Goal: Task Accomplishment & Management: Use online tool/utility

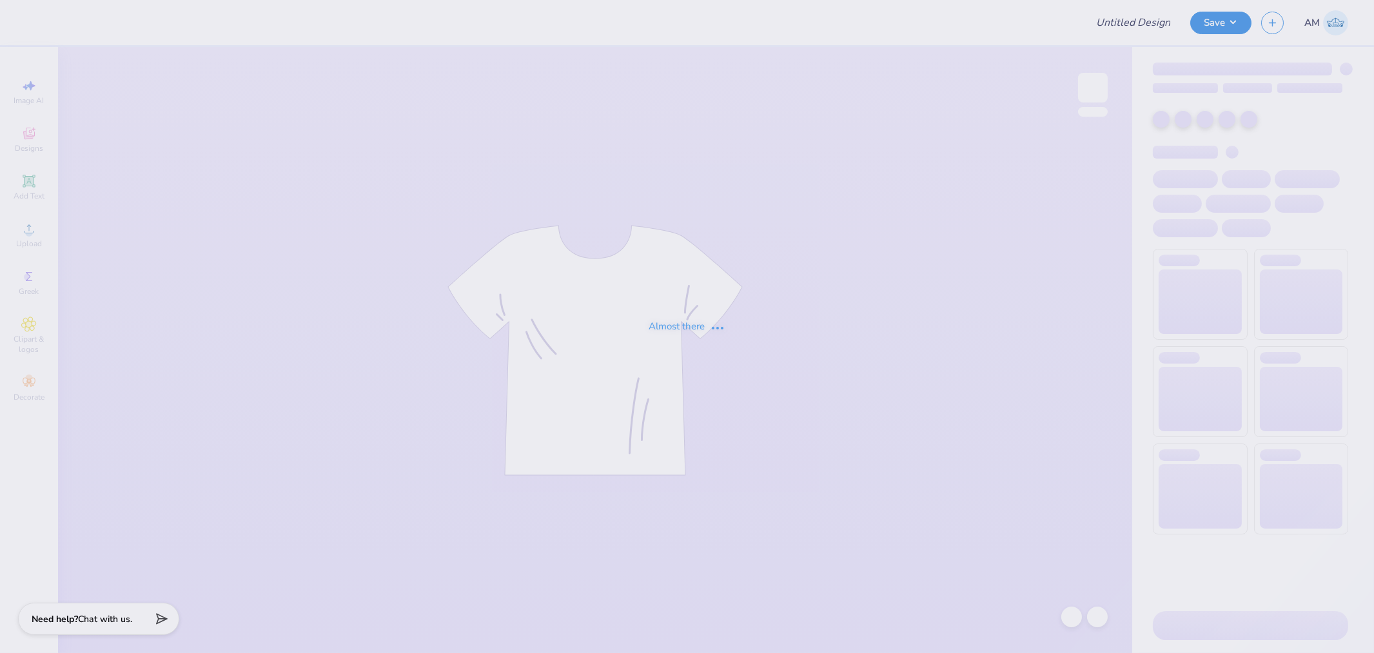
type input "SEP fall rush 25"
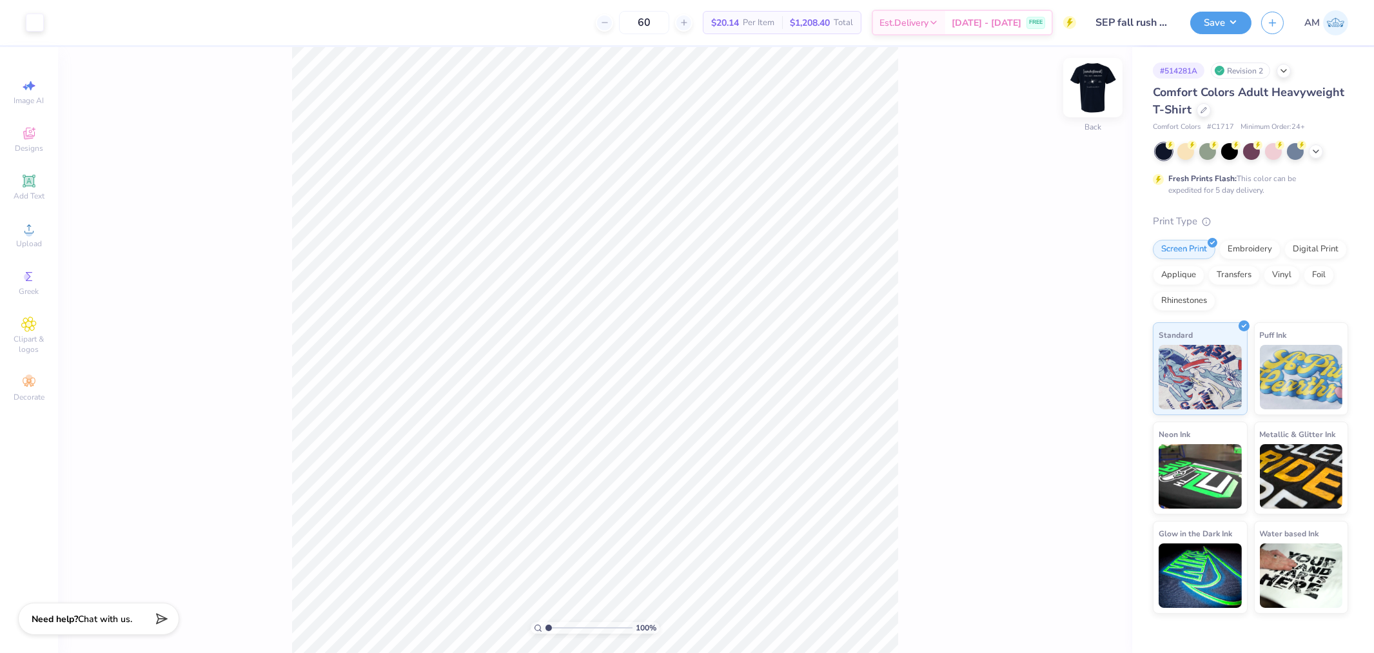
click at [1084, 83] on img at bounding box center [1093, 88] width 52 height 52
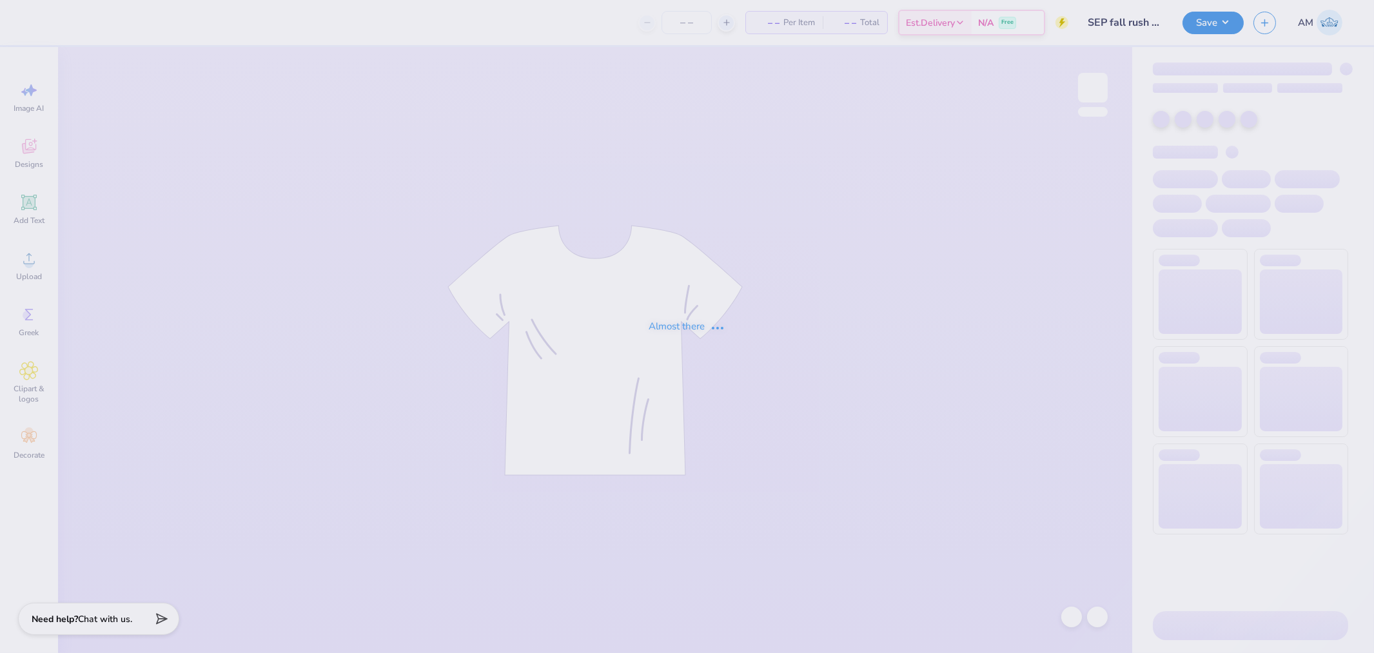
type input "SEP fall rush 25"
type input "60"
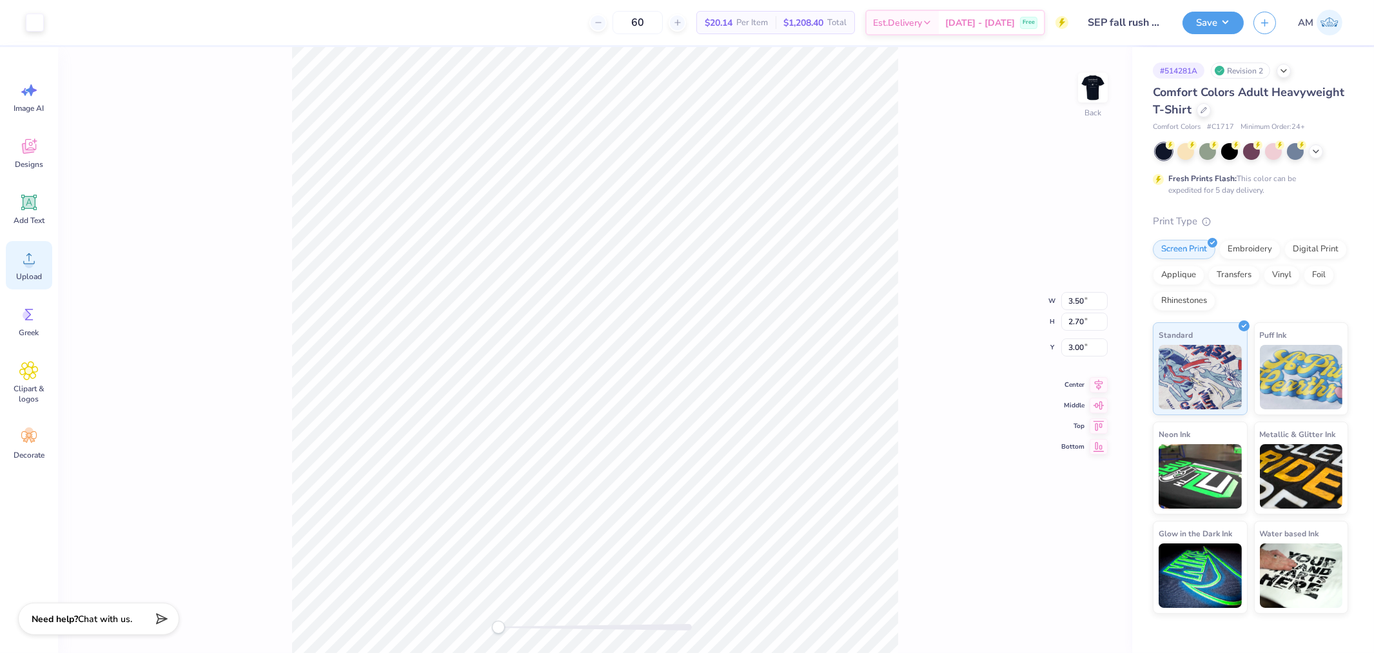
click at [31, 258] on icon at bounding box center [28, 258] width 19 height 19
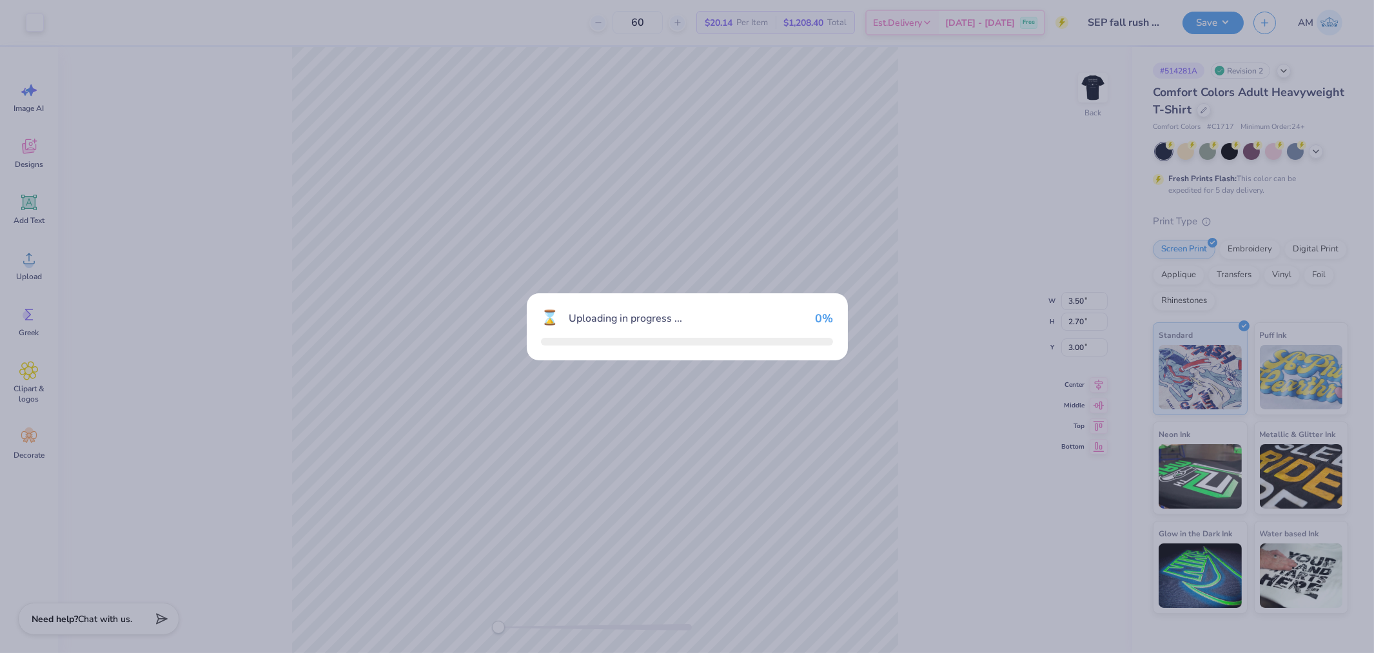
type input "14.17"
type input "12.42"
type input "6.29"
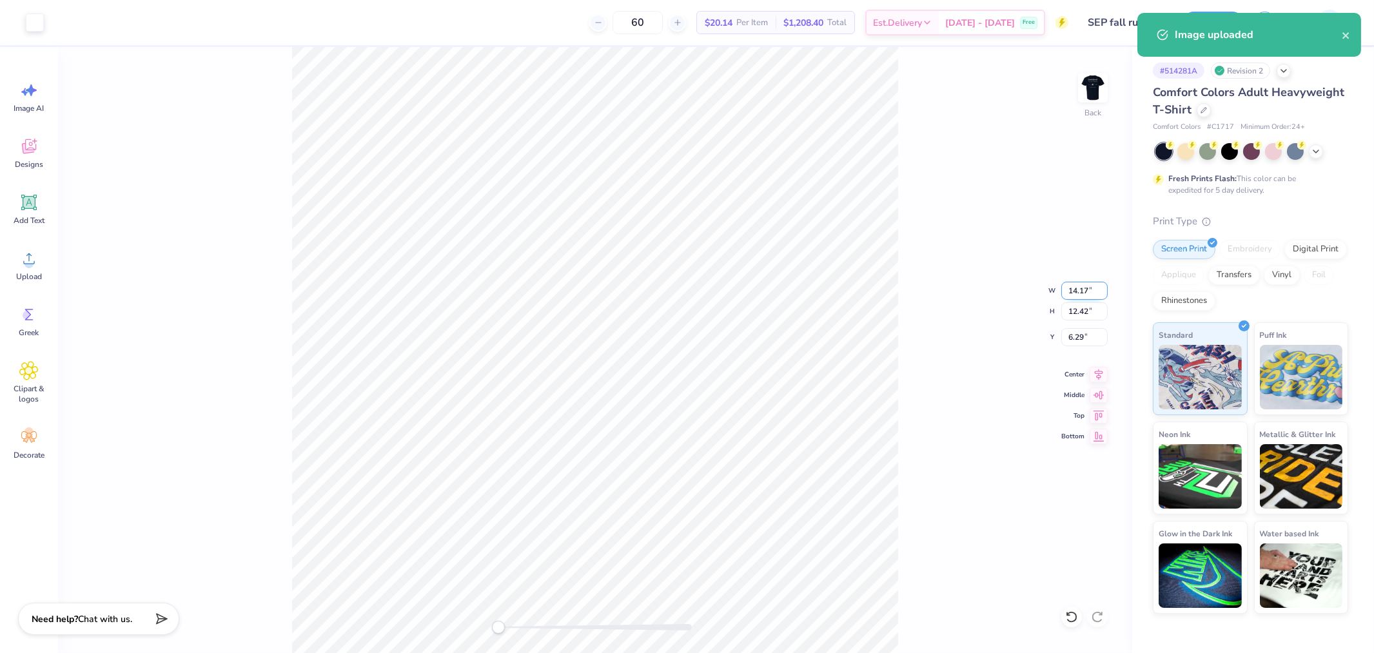
click at [1082, 291] on input "14.17" at bounding box center [1084, 291] width 46 height 18
type input "4"
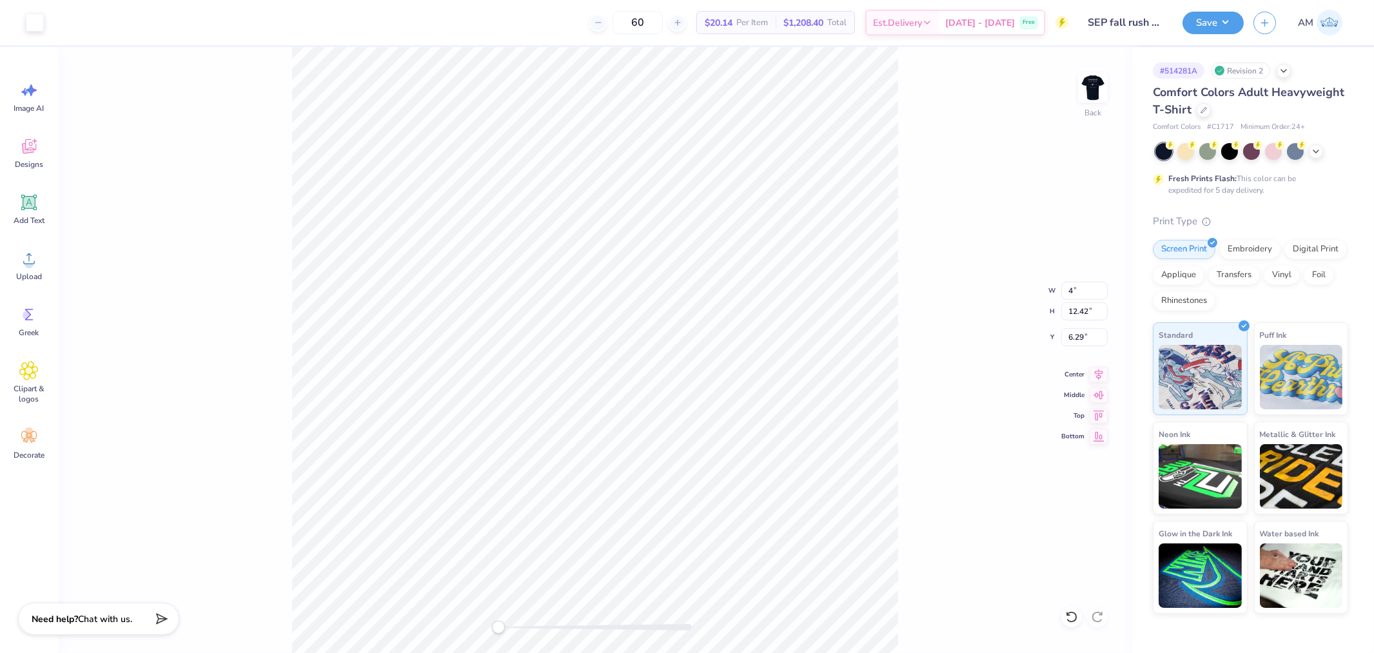
click at [941, 327] on div "Back W 4 4 " H 12.42 12.42 " Y 6.29 6.29 " Center Middle Top Bottom" at bounding box center [595, 350] width 1074 height 606
click at [1073, 287] on input "1.13" at bounding box center [1084, 291] width 46 height 18
type input "4"
click at [1074, 287] on input "14.18" at bounding box center [1084, 291] width 46 height 18
type input "4"
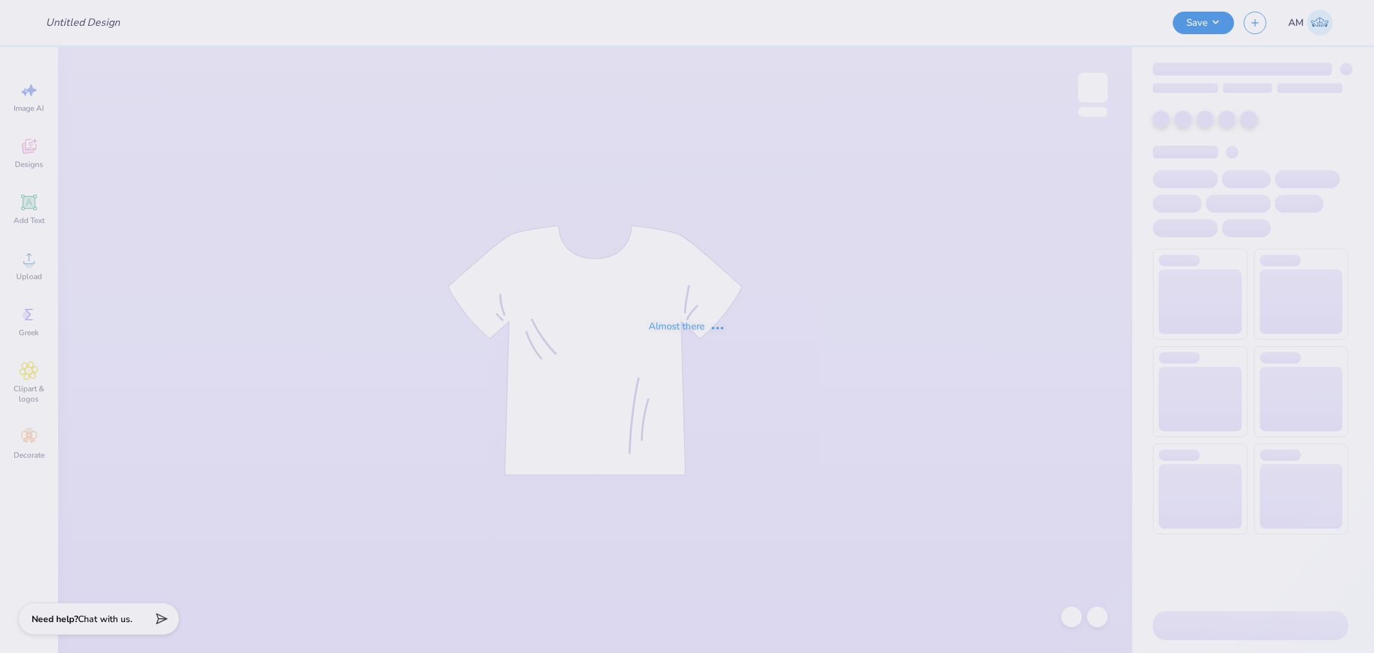
type input "SEP fall rush 25"
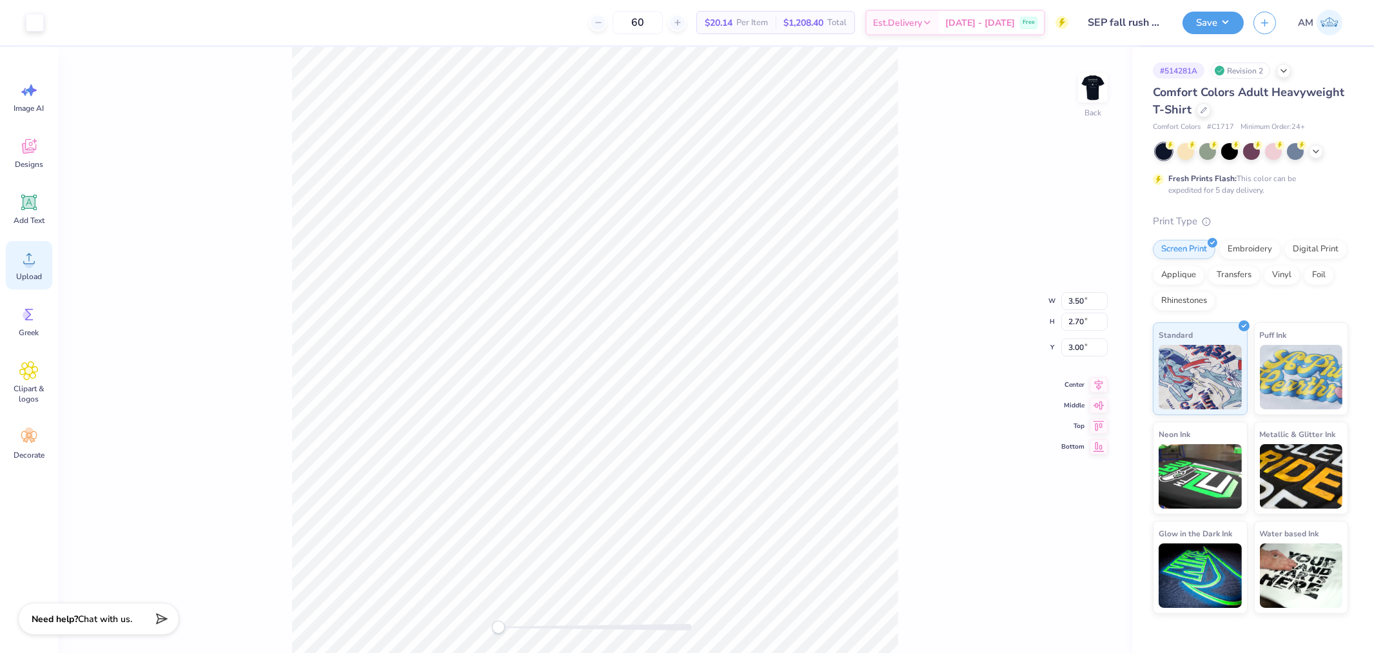
click at [26, 262] on circle at bounding box center [28, 263] width 9 height 9
type input "14.17"
type input "12.42"
type input "6.29"
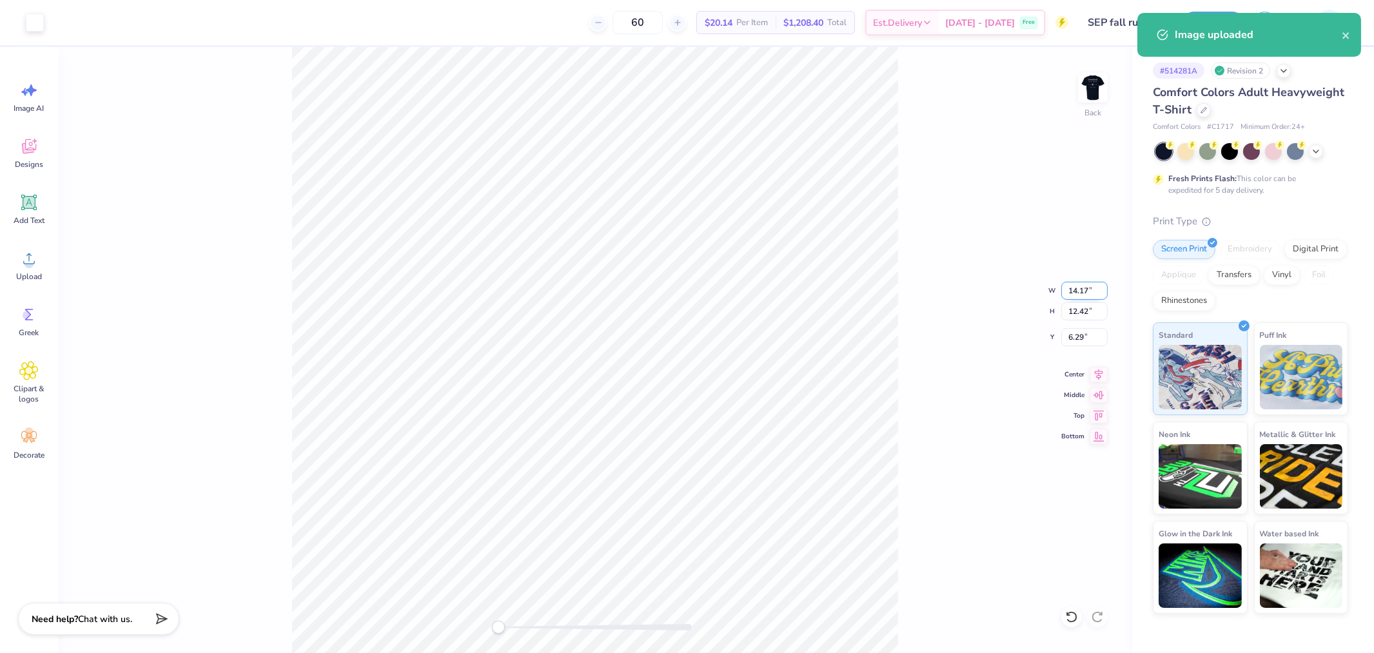
click at [1079, 291] on input "14.17" at bounding box center [1084, 291] width 46 height 18
type input "3.5"
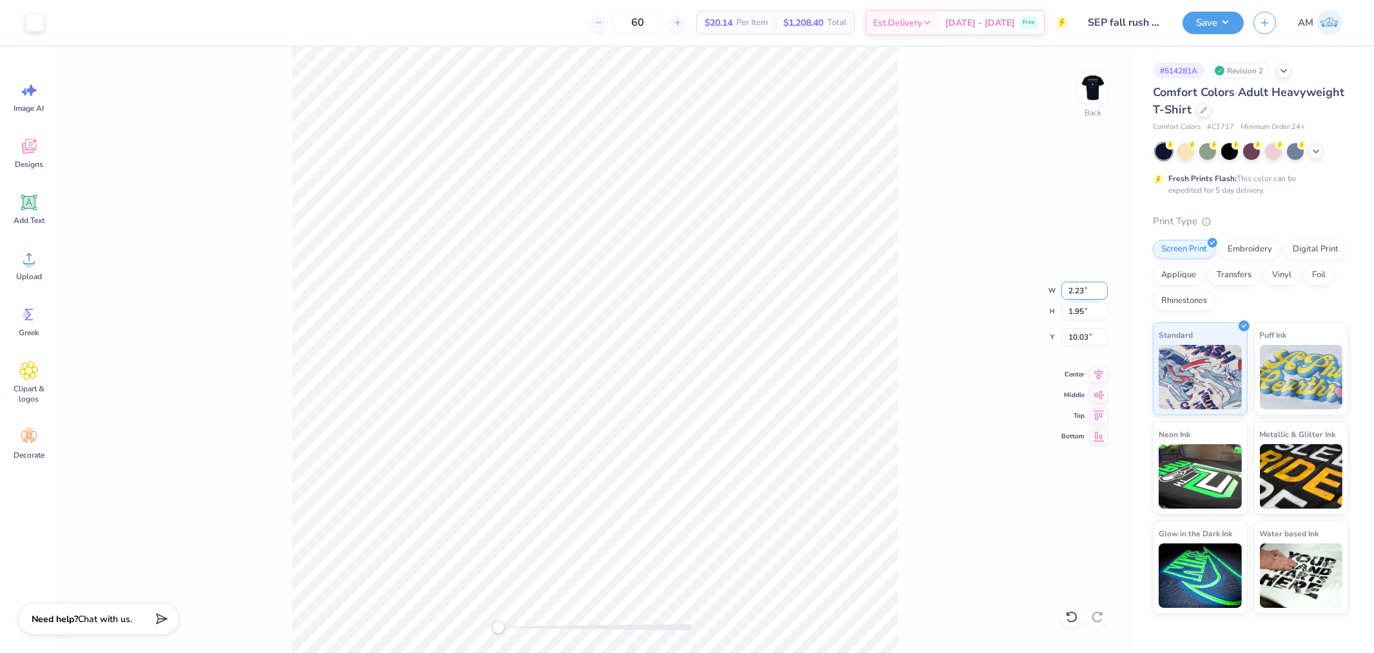
click at [1076, 289] on input "2.23" at bounding box center [1084, 291] width 46 height 18
type input "3.5"
click at [1073, 291] on input "5.50" at bounding box center [1084, 291] width 46 height 18
type input "3.50"
click at [958, 348] on div "Back W 3.50 3.50 " H 4.82 4.82 " Y 8.59 8.59 " Center Middle Top Bottom" at bounding box center [595, 350] width 1074 height 606
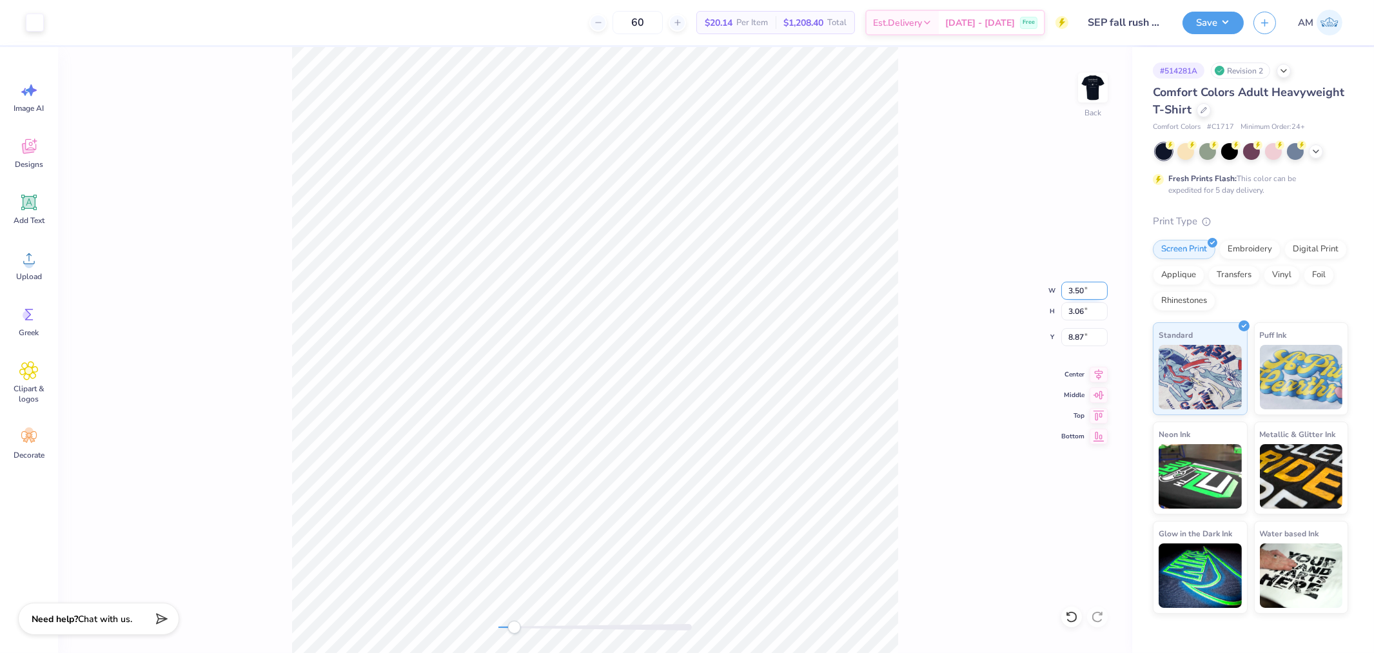
click at [1071, 294] on input "3.50" at bounding box center [1084, 291] width 46 height 18
click at [1073, 332] on input "8.87" at bounding box center [1084, 337] width 46 height 18
type input "3"
click at [1085, 73] on img at bounding box center [1093, 88] width 52 height 52
click at [683, 402] on li "Group" at bounding box center [693, 403] width 101 height 25
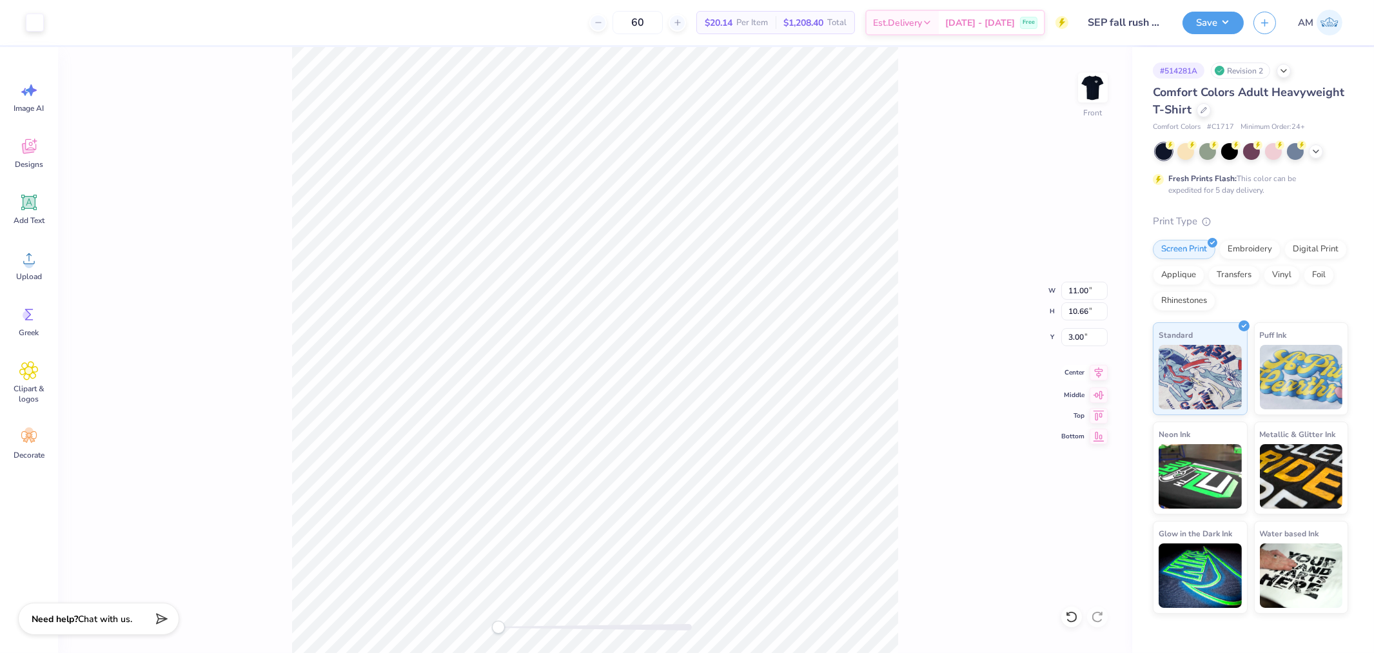
click at [1098, 376] on icon at bounding box center [1098, 372] width 18 height 15
click at [1100, 86] on img at bounding box center [1093, 88] width 52 height 52
type input "10.82"
type input "10.49"
type input "0.65"
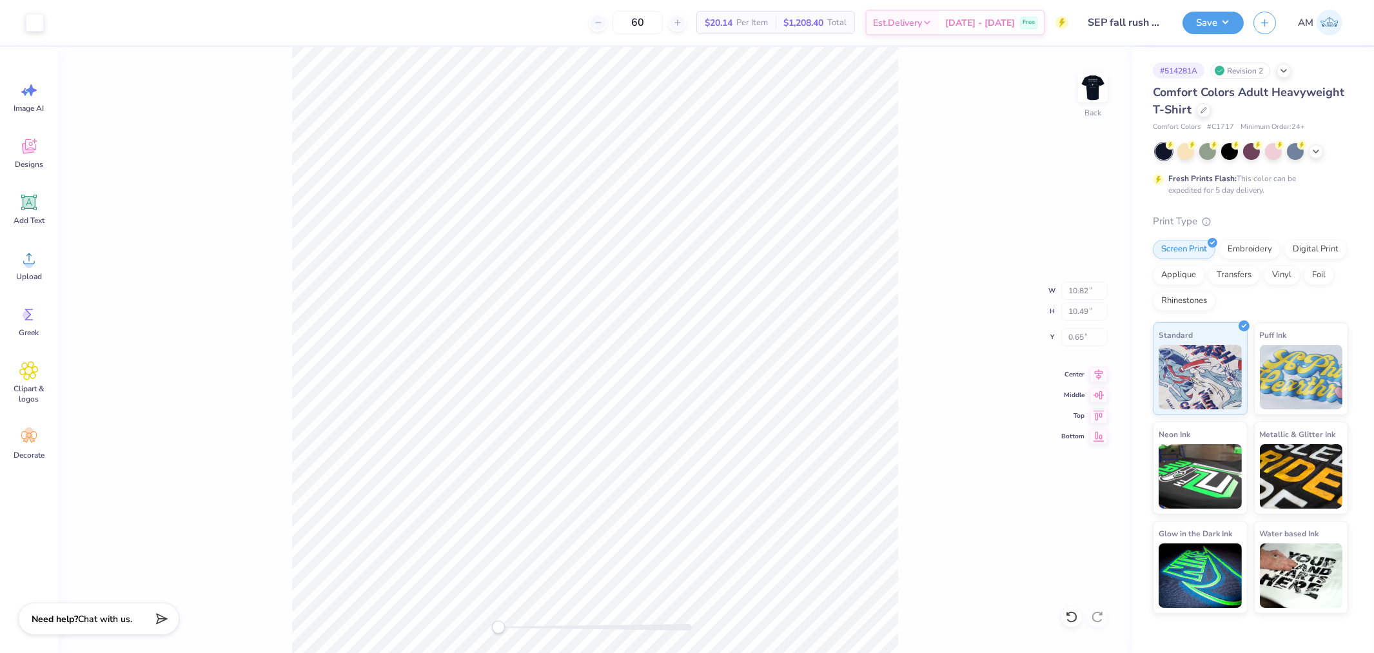
click at [918, 336] on div "Back W 10.82 10.82 " H 10.49 10.49 " Y 0.65 0.65 " Center Middle Top Bottom" at bounding box center [595, 350] width 1074 height 606
click at [1213, 21] on button "Save" at bounding box center [1212, 21] width 61 height 23
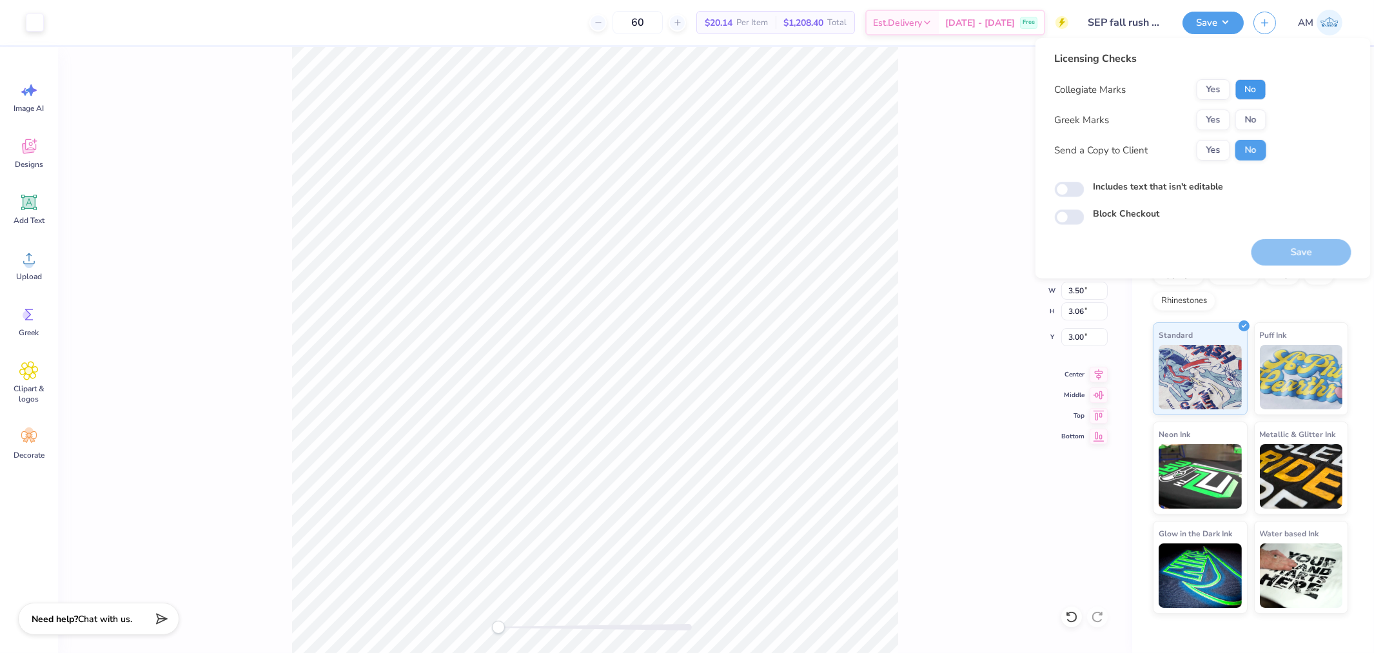
click at [1258, 82] on button "No" at bounding box center [1250, 89] width 31 height 21
click at [1255, 119] on button "No" at bounding box center [1250, 120] width 31 height 21
drag, startPoint x: 1215, startPoint y: 149, endPoint x: 1102, endPoint y: 180, distance: 117.1
click at [1213, 150] on button "Yes" at bounding box center [1213, 150] width 34 height 21
click at [1062, 189] on input "Includes text that isn't editable" at bounding box center [1070, 189] width 30 height 15
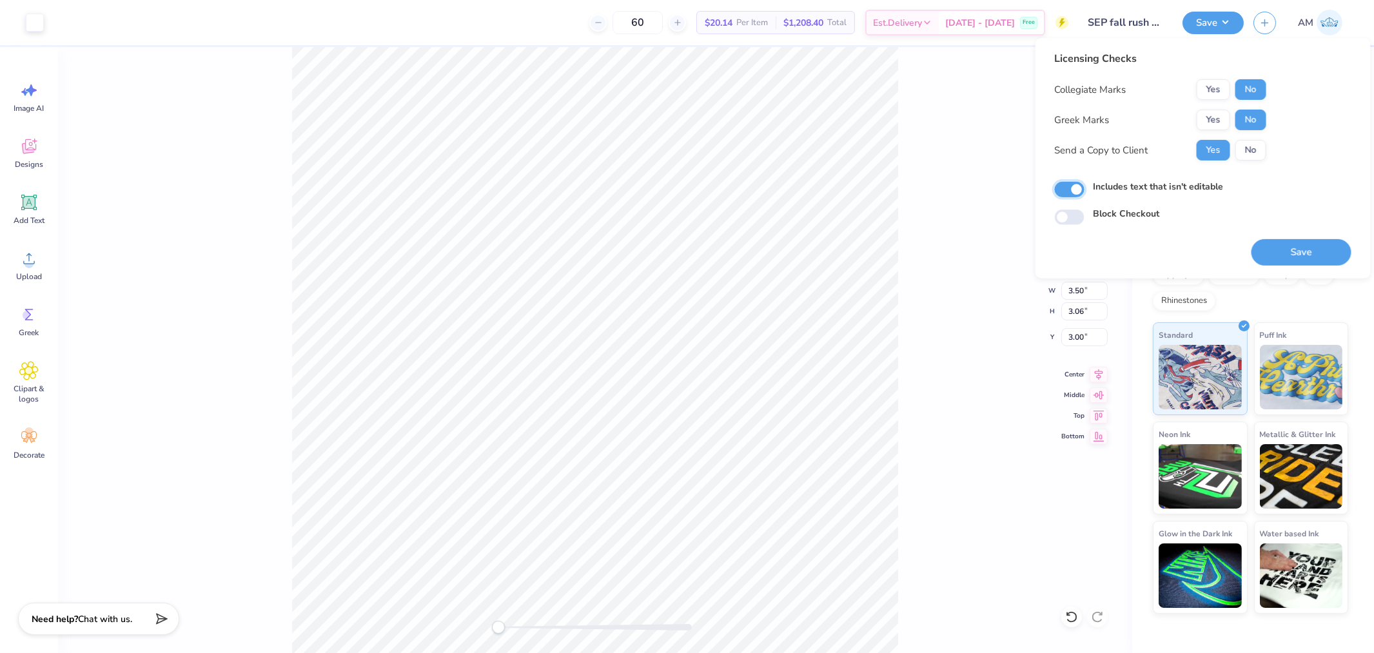
checkbox input "true"
click at [1286, 249] on button "Save" at bounding box center [1301, 252] width 100 height 26
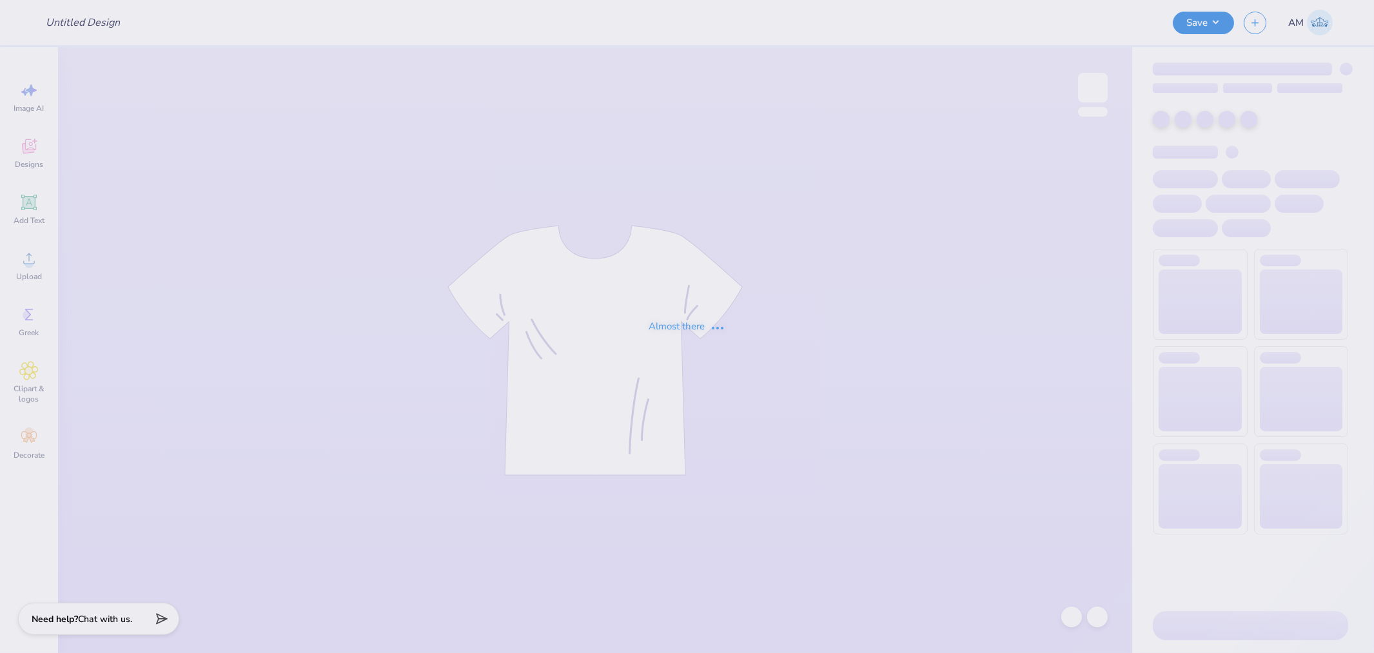
type input "SEP fall rush 25"
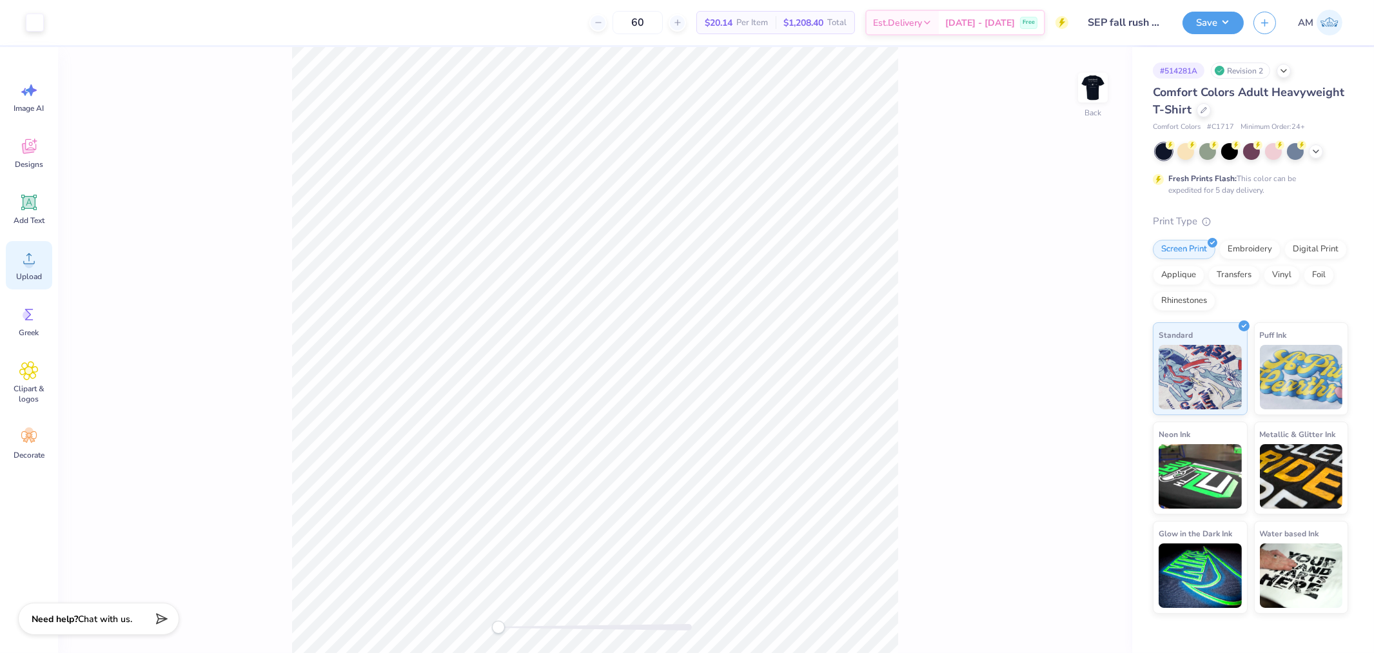
click at [19, 250] on icon at bounding box center [28, 258] width 19 height 19
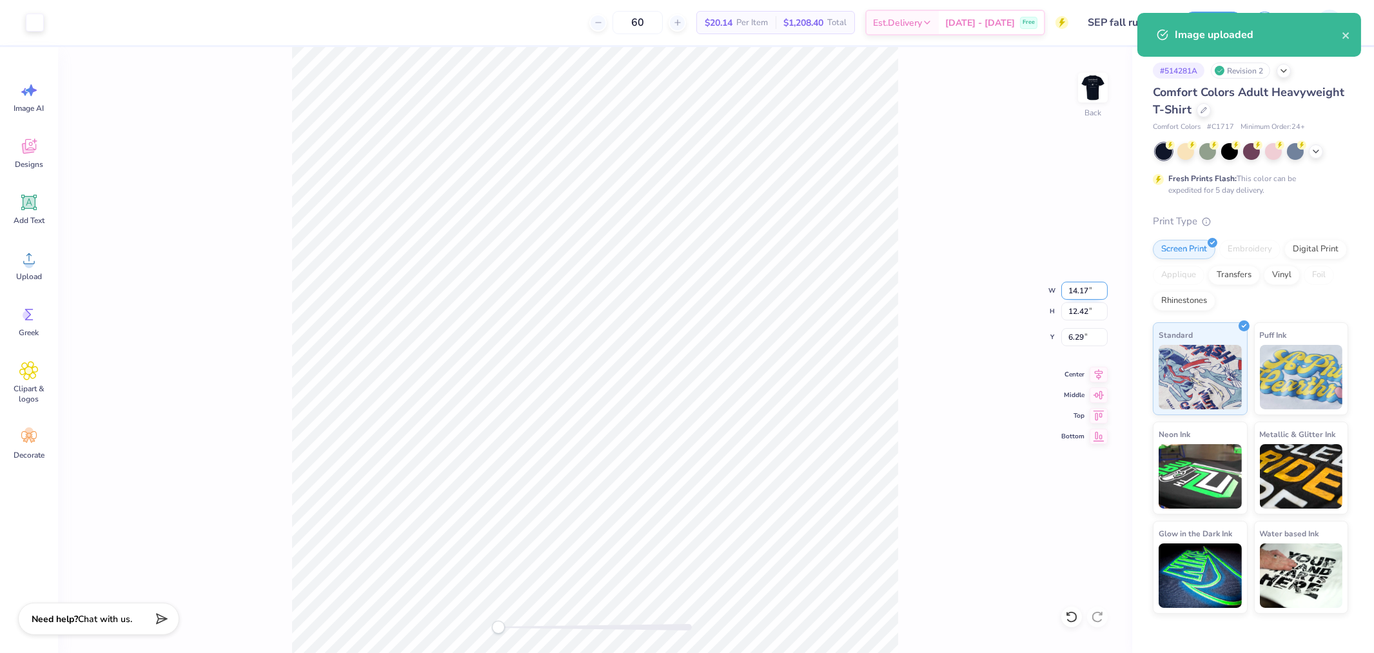
click at [1070, 294] on input "14.17" at bounding box center [1084, 291] width 46 height 18
type input "3.5"
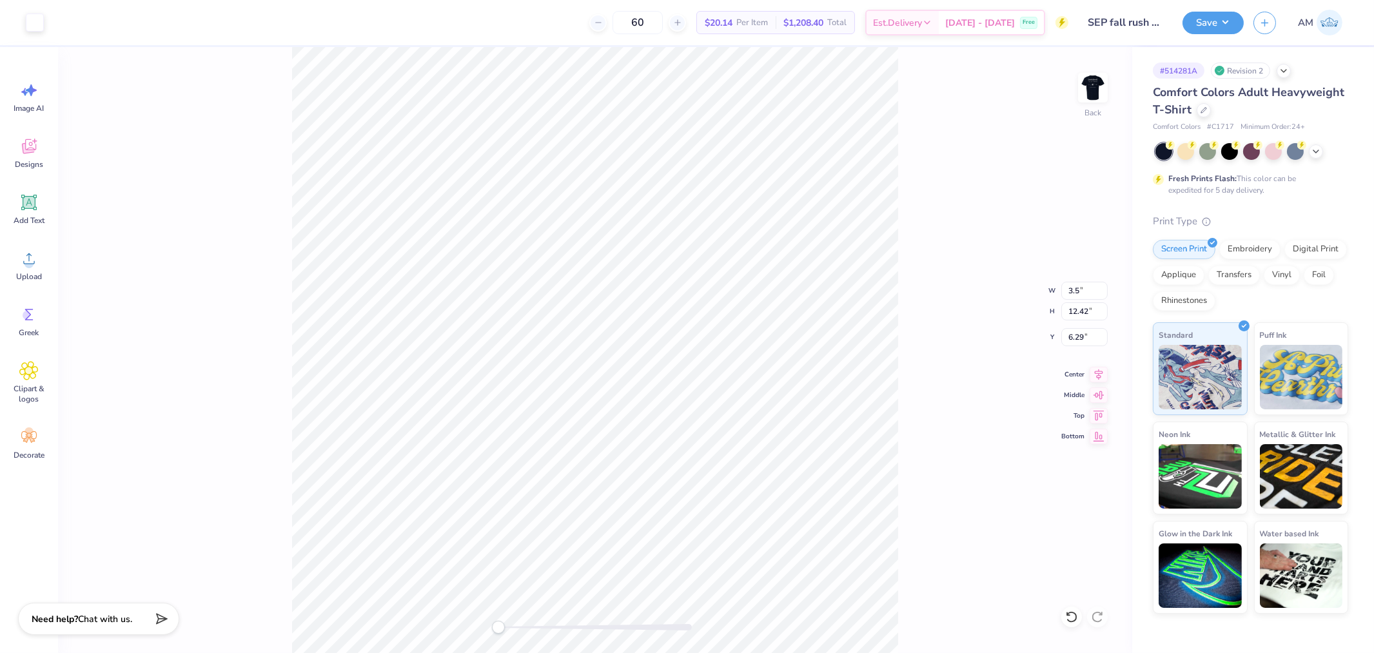
click at [909, 313] on div "Back W 3.5 3.5 " H 12.42 12.42 " Y 6.29 6.29 " Center Middle Top Bottom" at bounding box center [595, 350] width 1074 height 606
type input "3.02"
type input "2.65"
type input "10.23"
click at [1078, 340] on input "9.48" at bounding box center [1084, 337] width 46 height 18
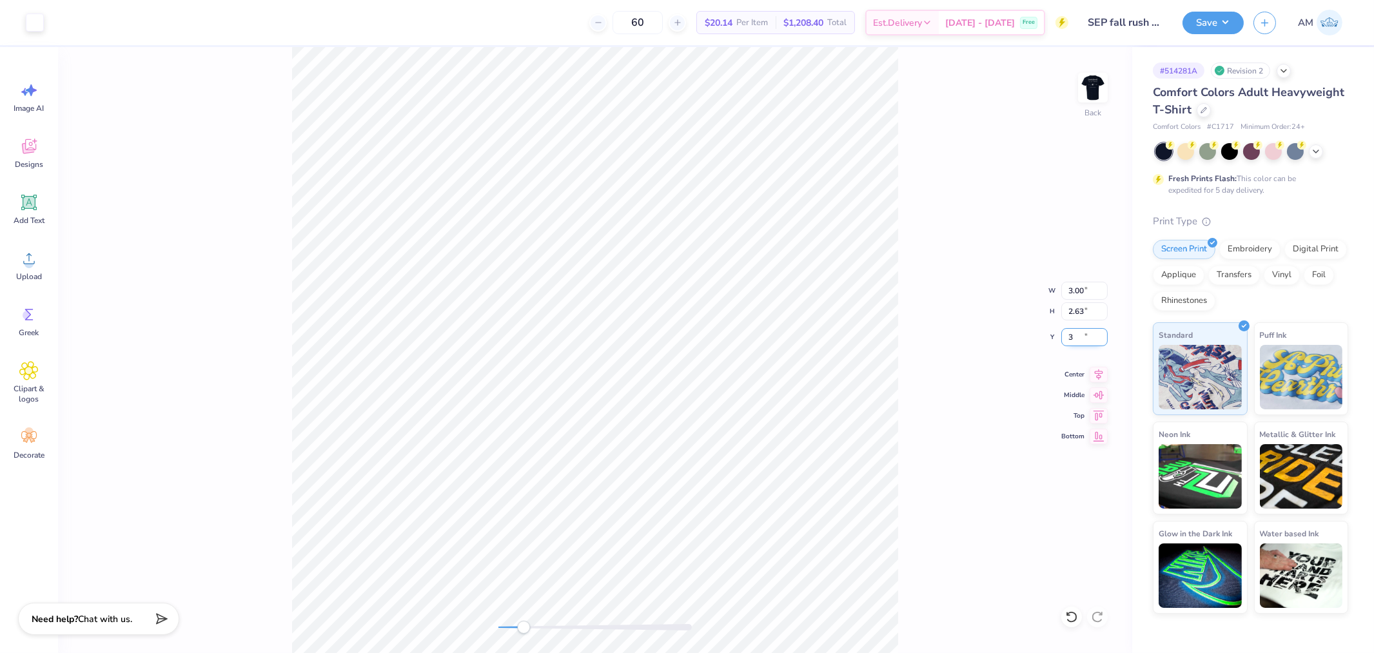
type input "3"
click at [1196, 9] on div "Save AM" at bounding box center [1277, 22] width 191 height 45
click at [1225, 21] on button "Save" at bounding box center [1212, 21] width 61 height 23
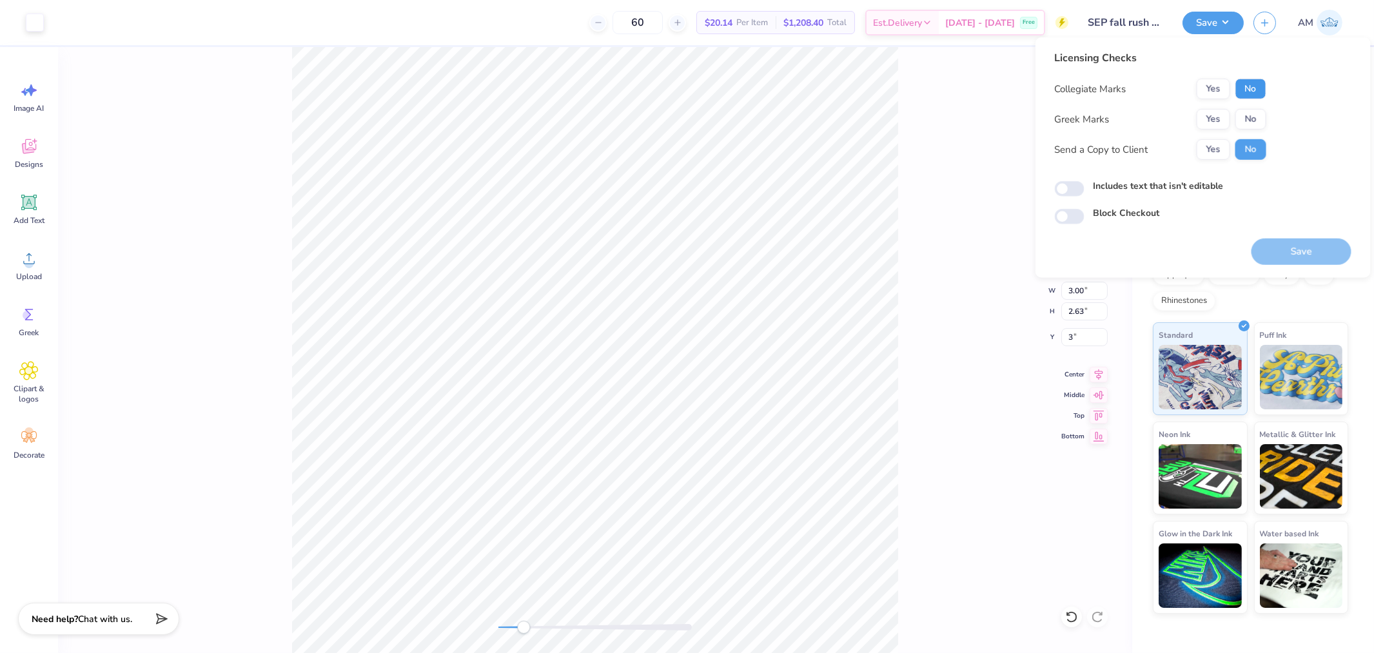
click at [1253, 92] on button "No" at bounding box center [1250, 89] width 31 height 21
click at [1254, 117] on button "No" at bounding box center [1250, 119] width 31 height 21
click at [1216, 138] on div "Collegiate Marks Yes No Greek Marks Yes No Send a Copy to Client Yes No" at bounding box center [1160, 119] width 211 height 81
click at [1067, 184] on input "Includes text that isn't editable" at bounding box center [1070, 188] width 30 height 15
checkbox input "true"
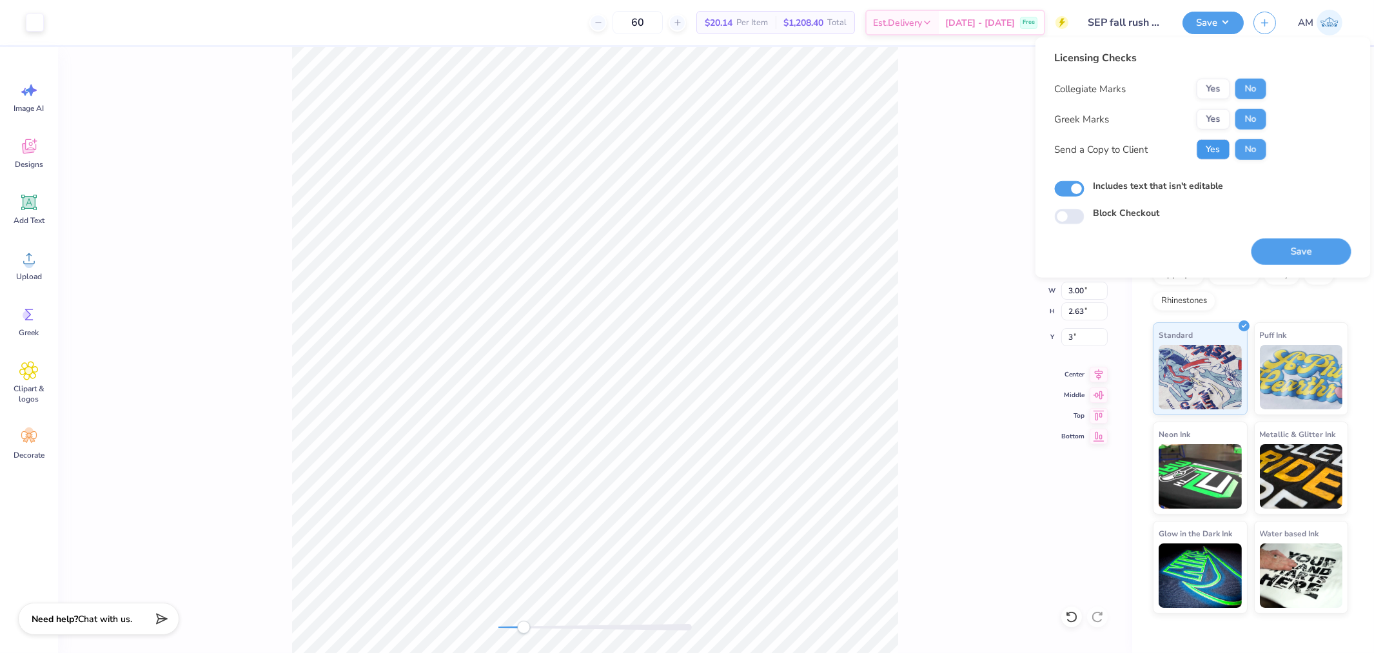
click at [1216, 151] on button "Yes" at bounding box center [1213, 149] width 34 height 21
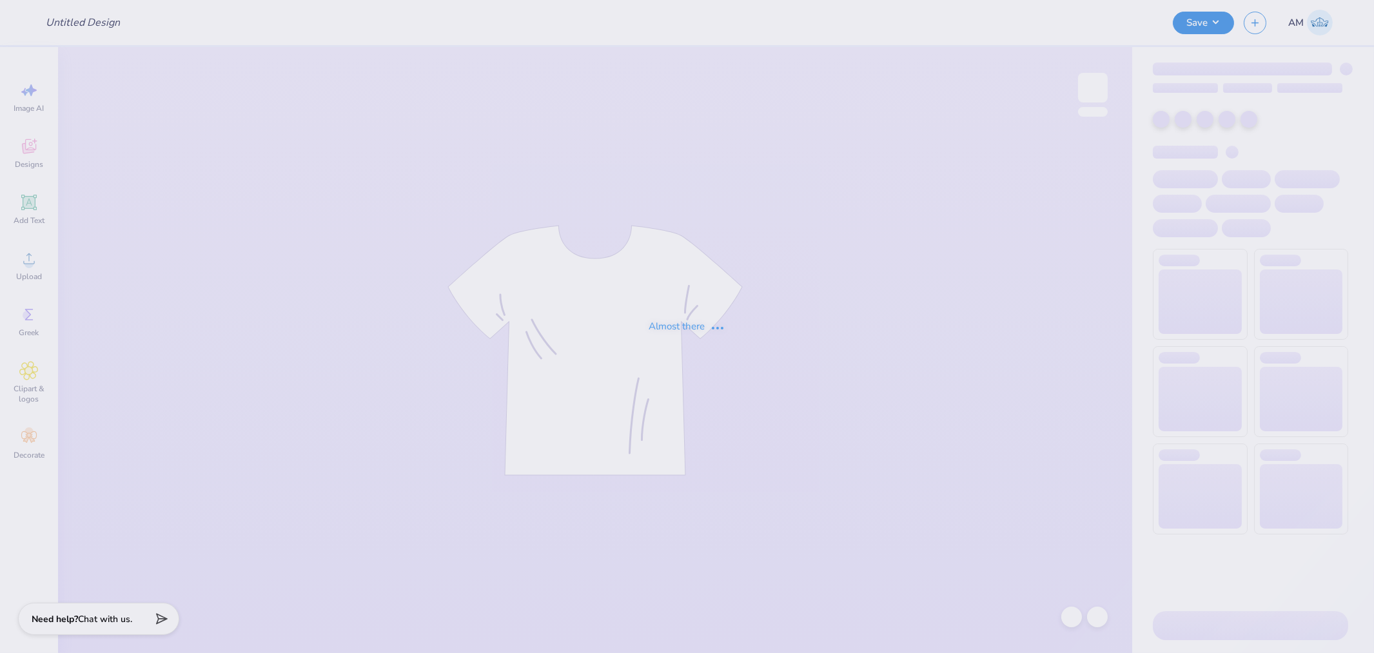
type input "SEP fall rush 25"
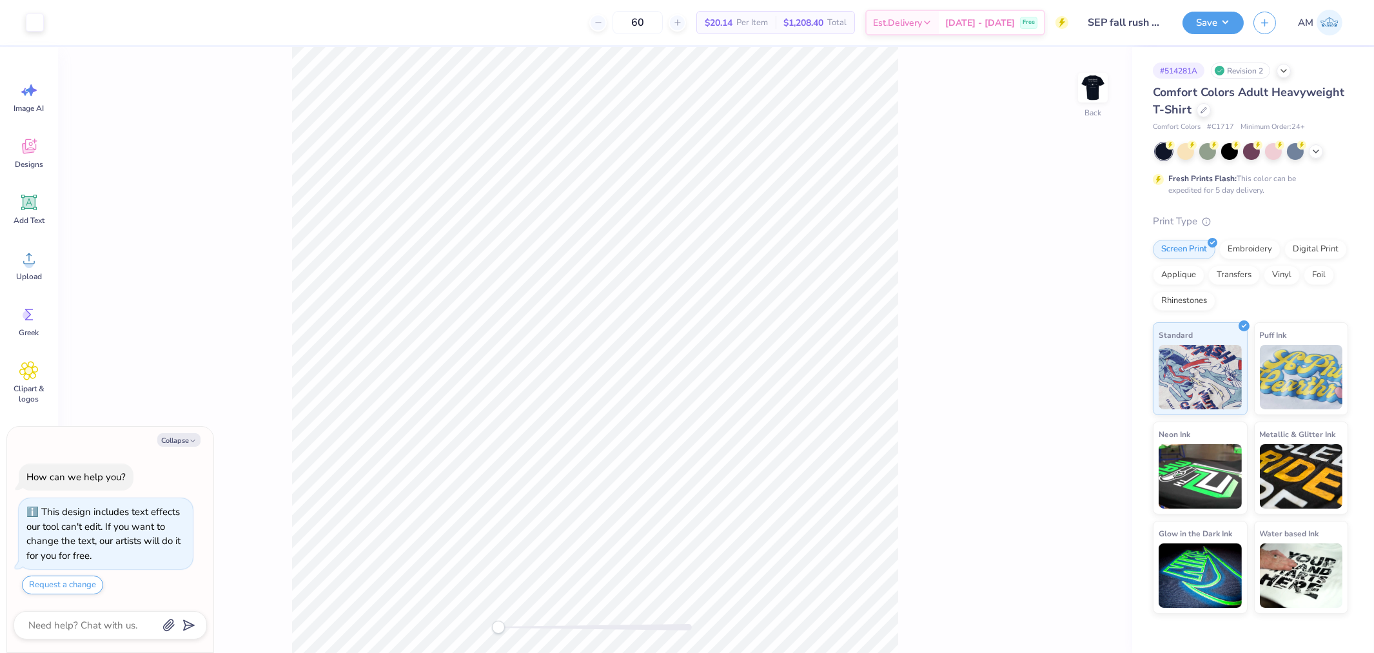
type textarea "x"
click at [1077, 302] on input "3.00" at bounding box center [1084, 301] width 46 height 18
type input "3.5"
click at [473, 634] on div "Back W 3.50 3.50 " H 3.06 3.06 " Y 2.53 2.53 " Center Middle Top Bottom" at bounding box center [595, 350] width 1074 height 606
type textarea "x"
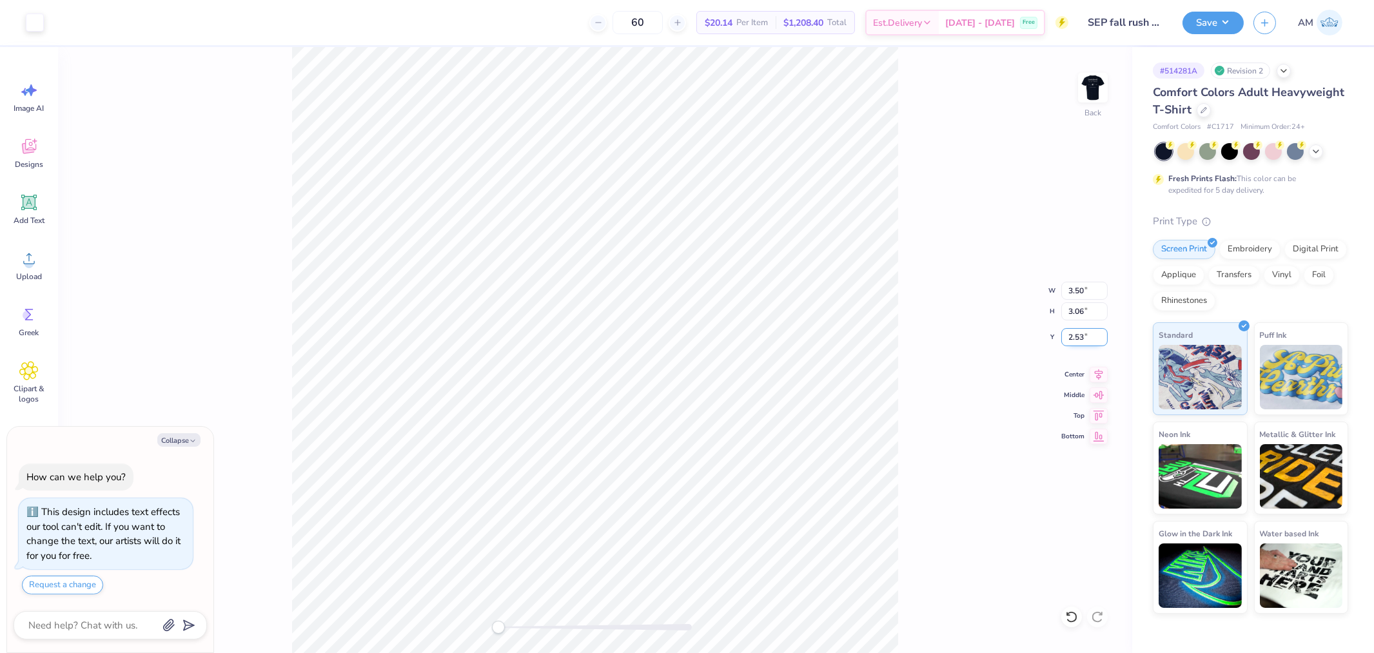
click at [1077, 336] on input "2.53" at bounding box center [1084, 337] width 46 height 18
type input "3"
click at [1207, 6] on div "Save AM" at bounding box center [1277, 22] width 191 height 45
click at [1210, 21] on button "Save" at bounding box center [1212, 21] width 61 height 23
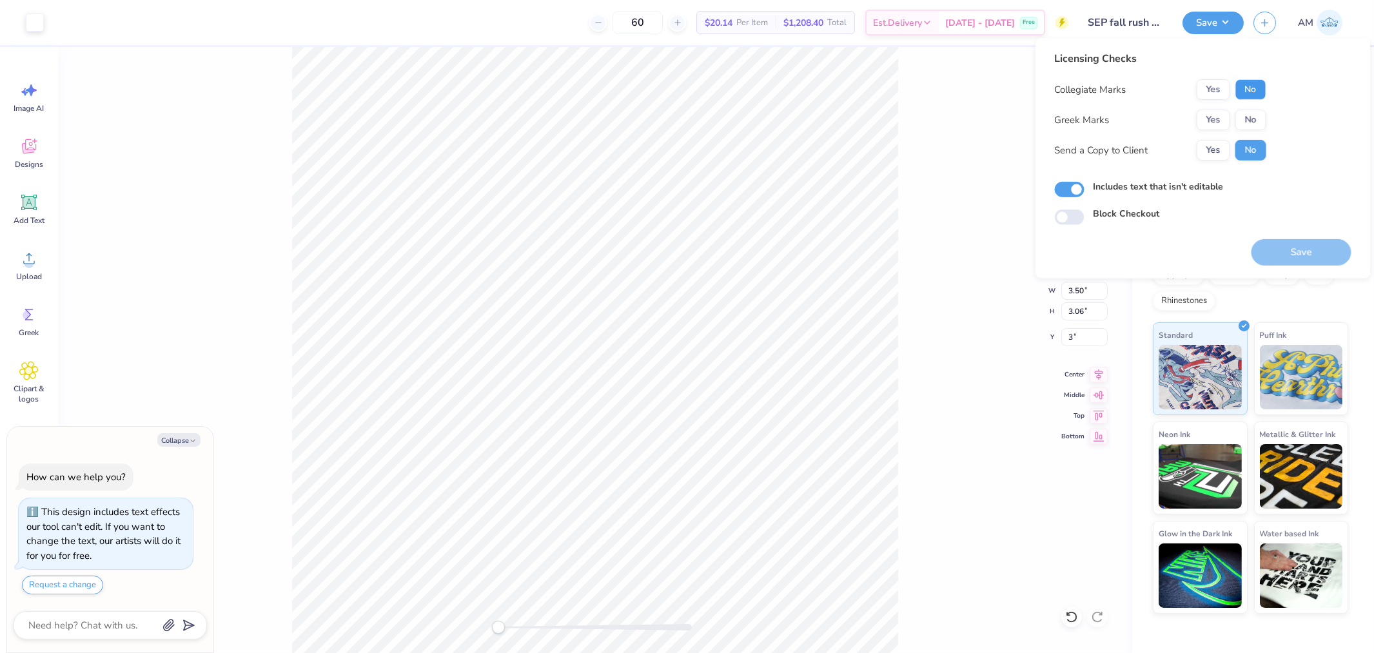
click at [1255, 86] on button "No" at bounding box center [1250, 89] width 31 height 21
click at [1246, 113] on button "No" at bounding box center [1250, 120] width 31 height 21
click at [1215, 142] on button "Yes" at bounding box center [1213, 150] width 34 height 21
click at [1287, 249] on button "Save" at bounding box center [1301, 252] width 100 height 26
type textarea "x"
